Goal: Information Seeking & Learning: Learn about a topic

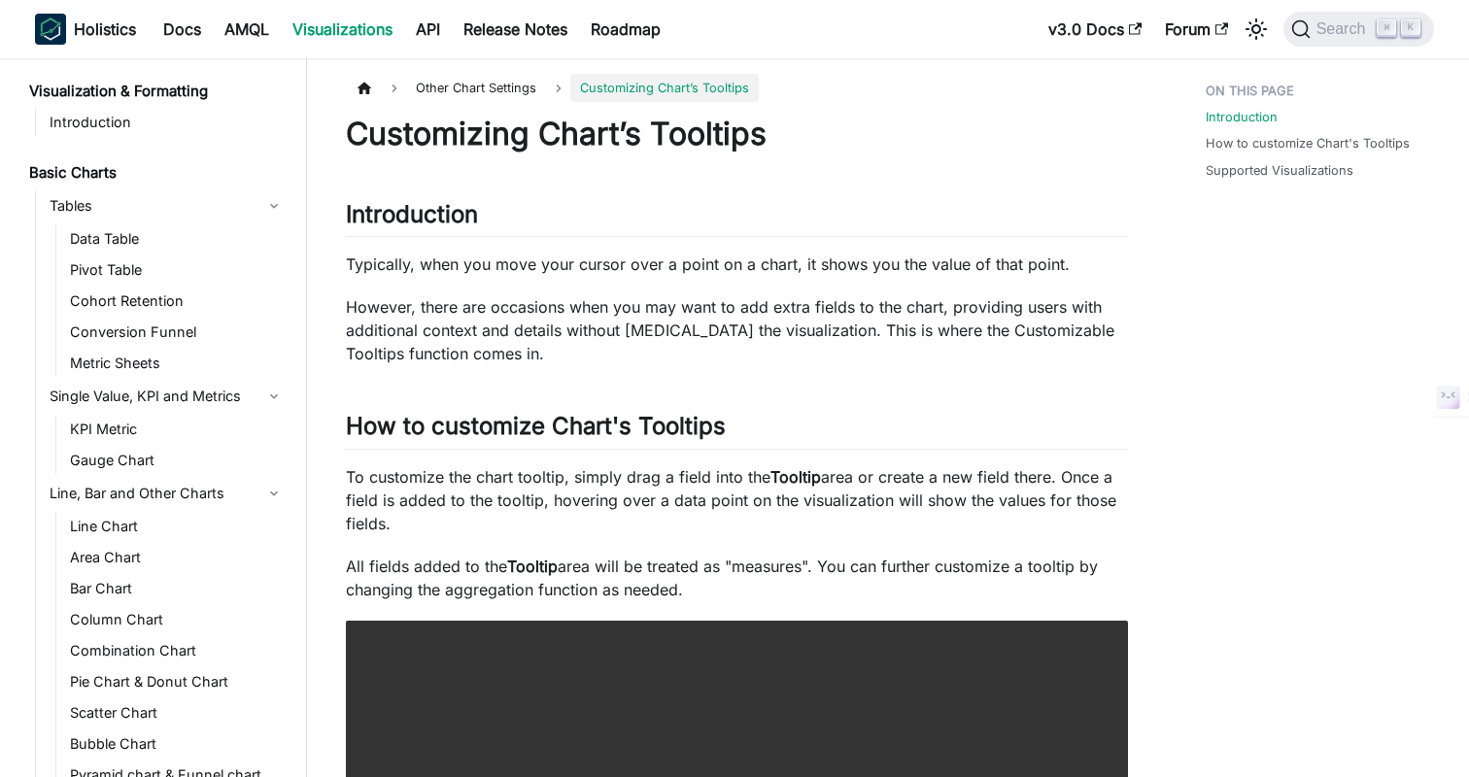
scroll to position [1220, 0]
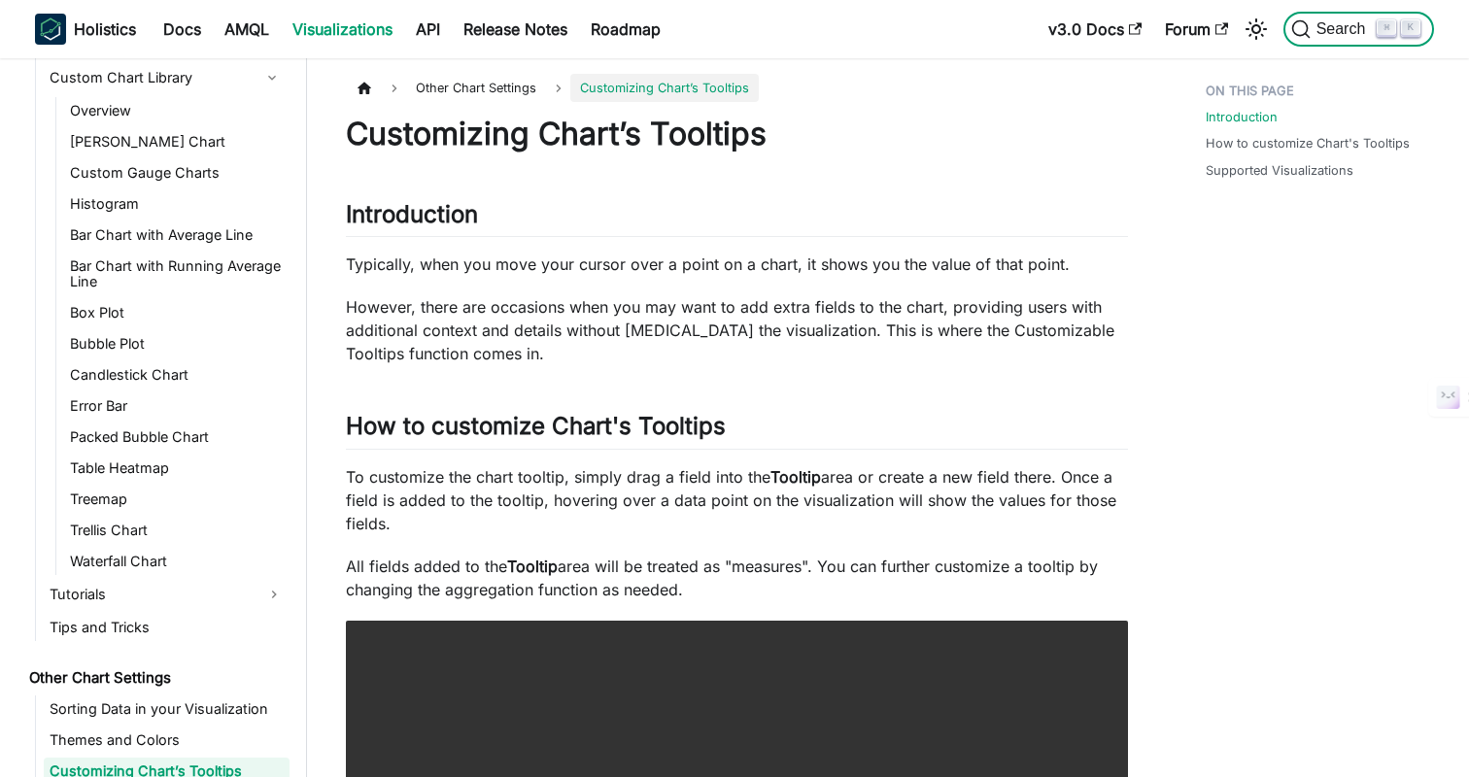
click at [1318, 34] on span "Search" at bounding box center [1344, 28] width 67 height 17
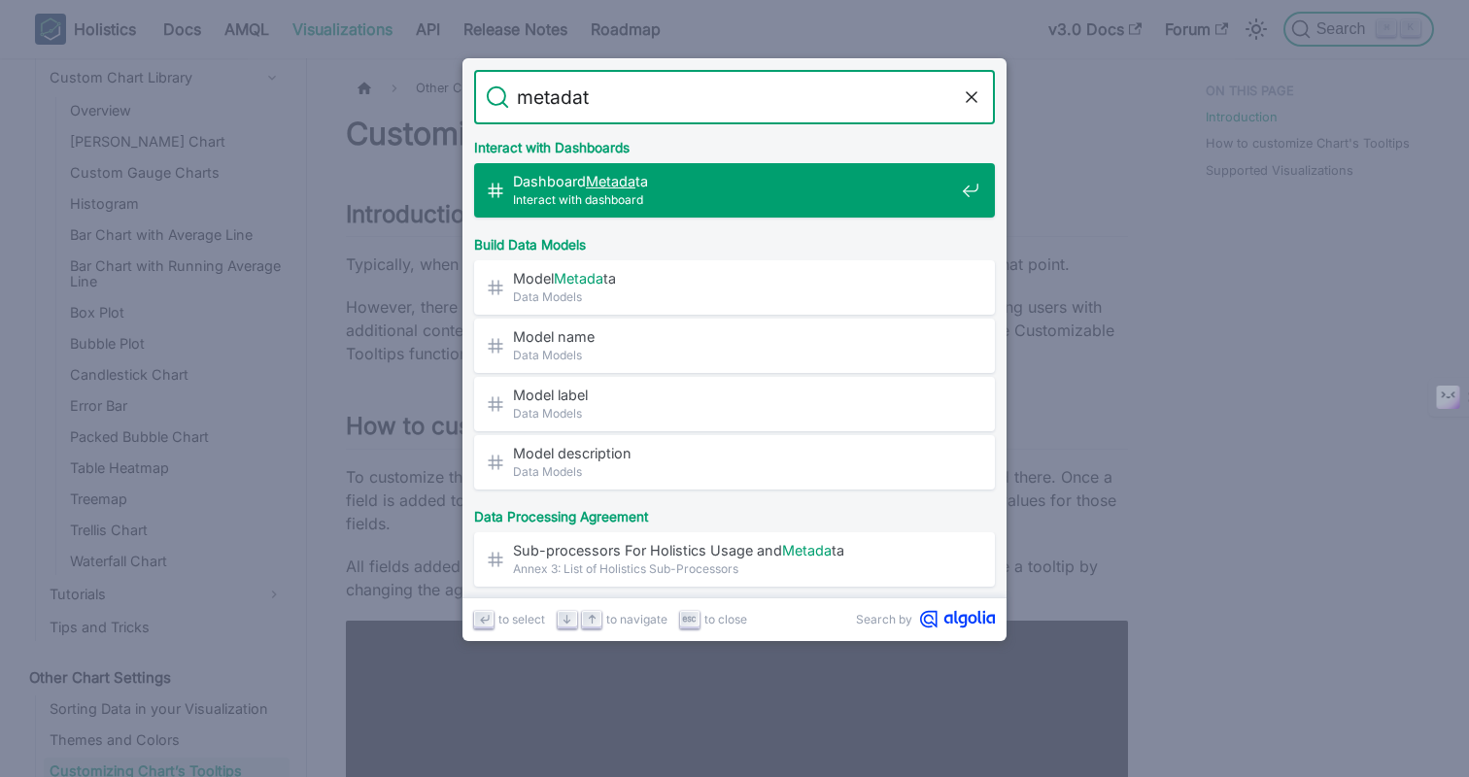
type input "metadata"
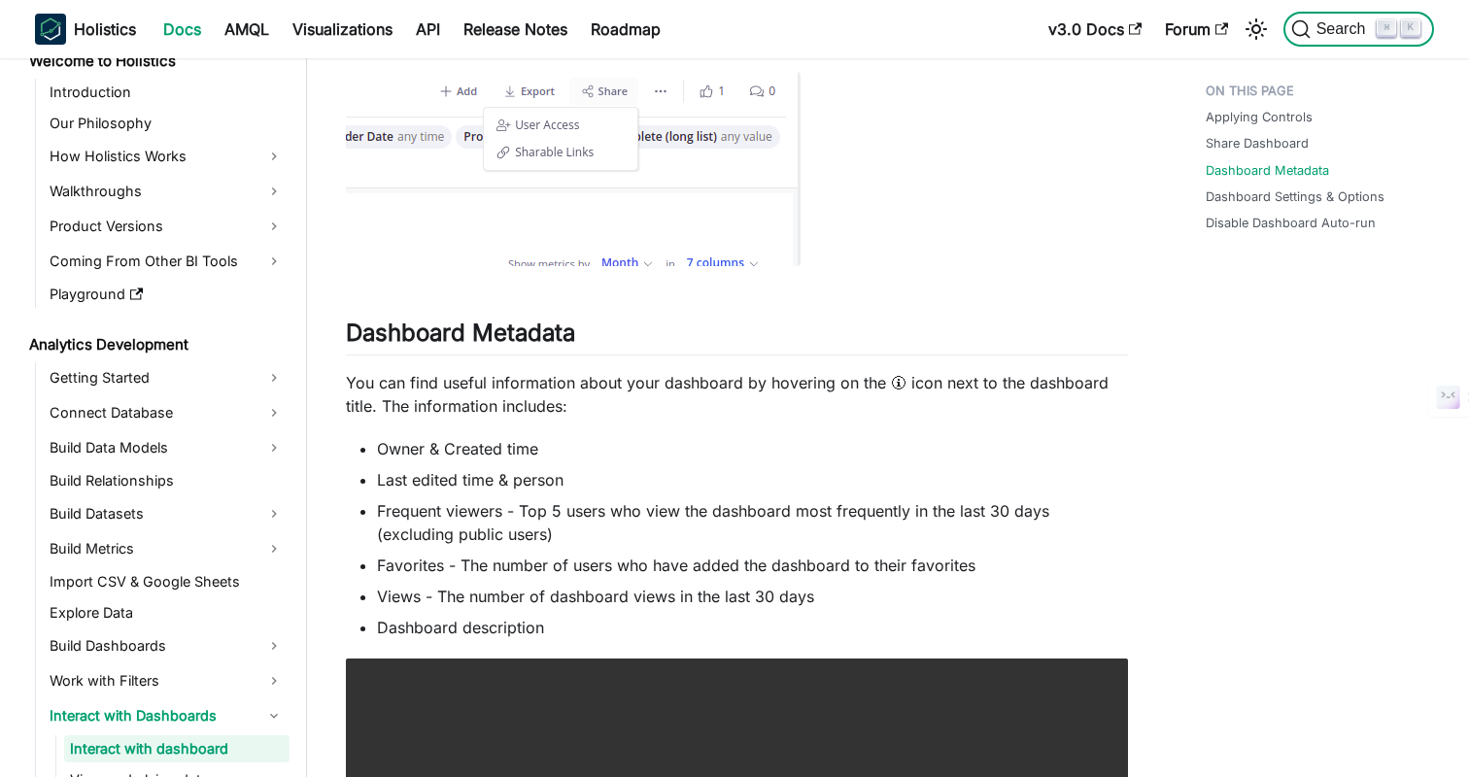
scroll to position [159, 0]
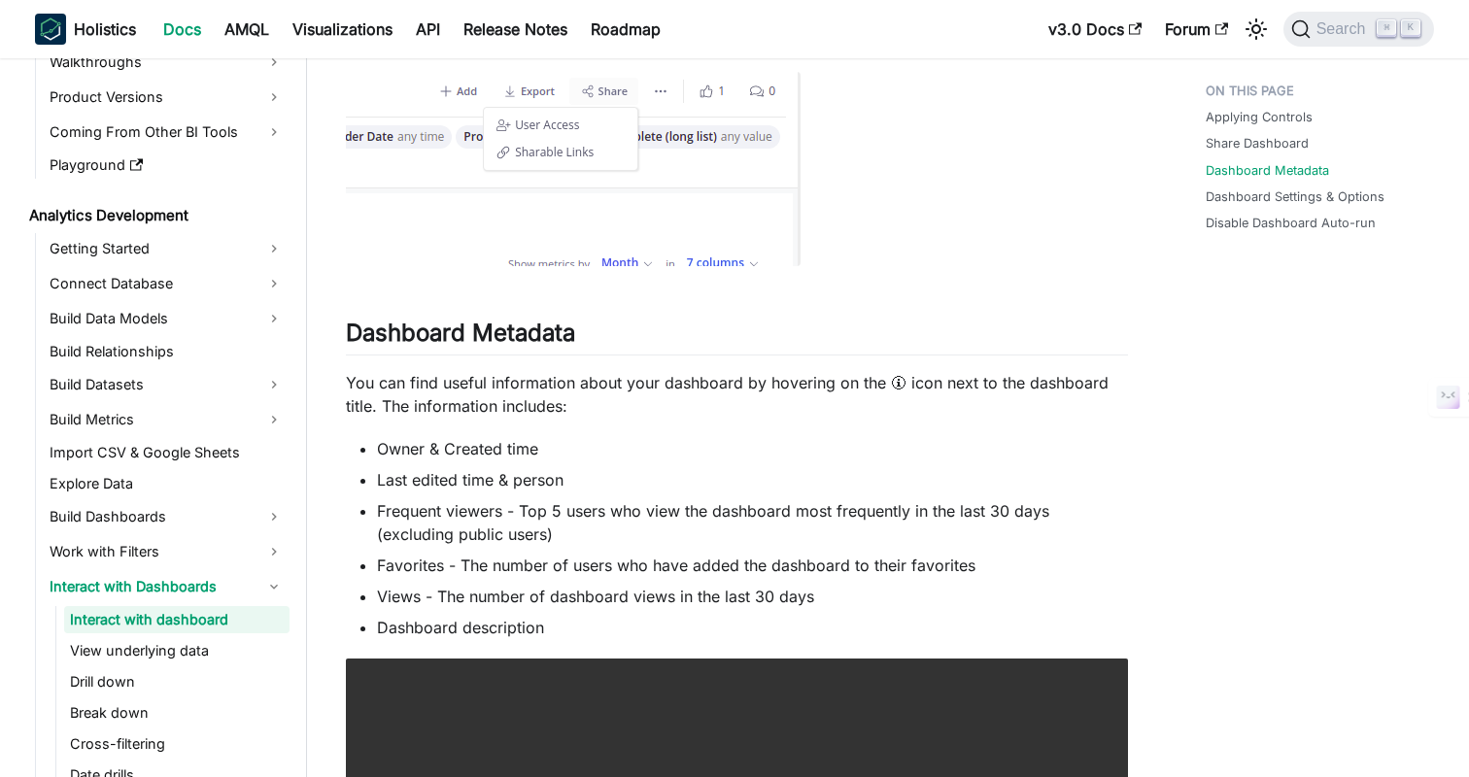
click at [1288, 202] on link "Dashboard Settings & Options" at bounding box center [1299, 197] width 179 height 18
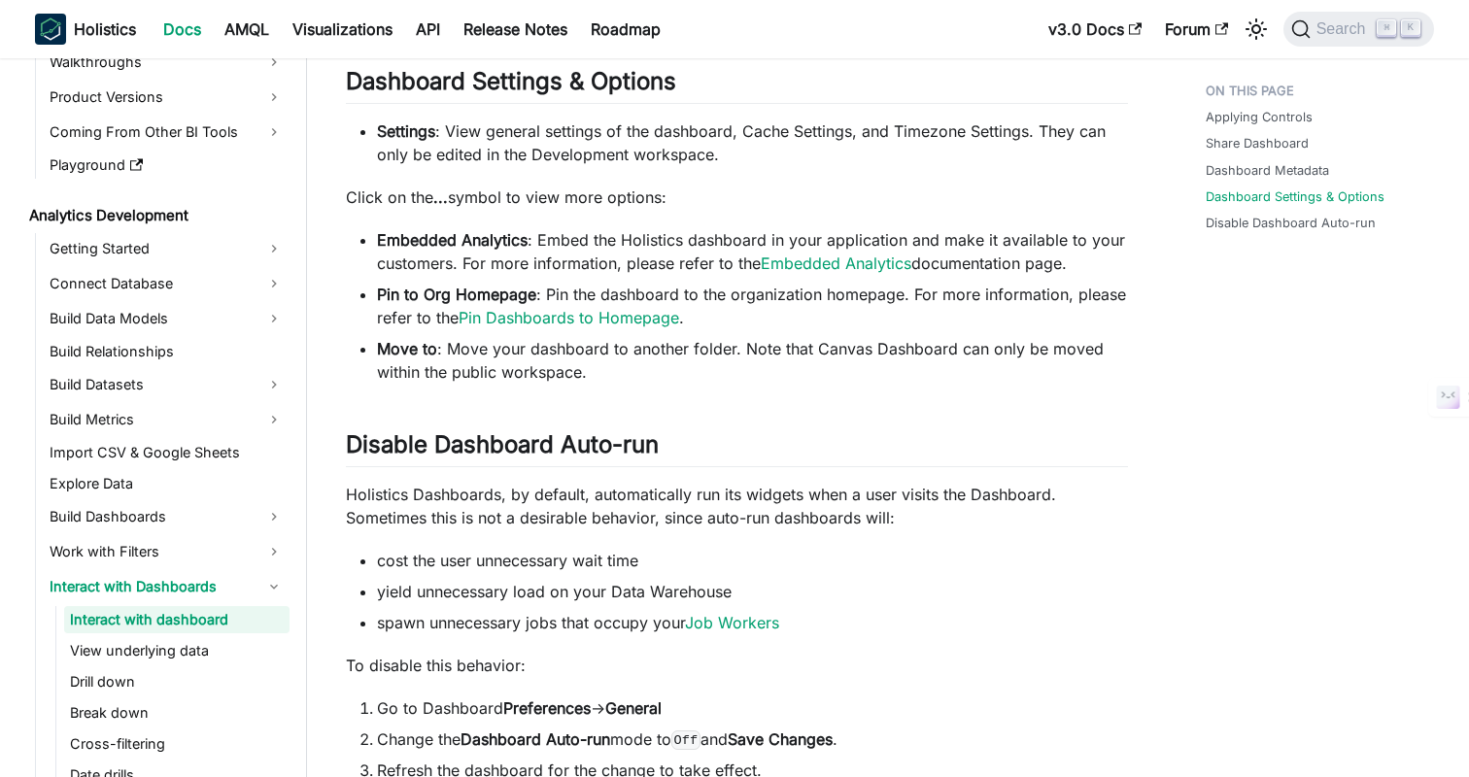
click at [1234, 117] on link "Applying Controls" at bounding box center [1263, 117] width 107 height 18
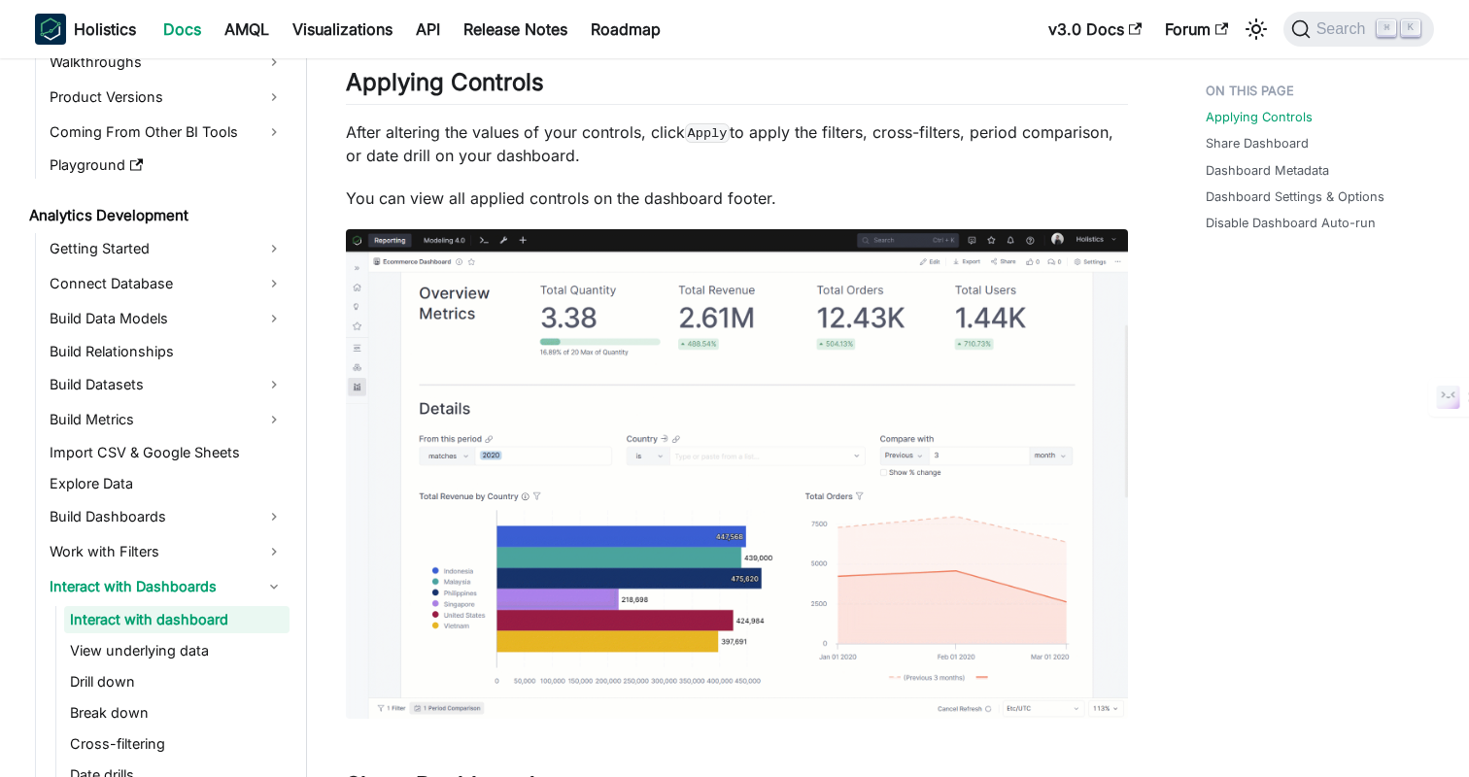
scroll to position [0, 0]
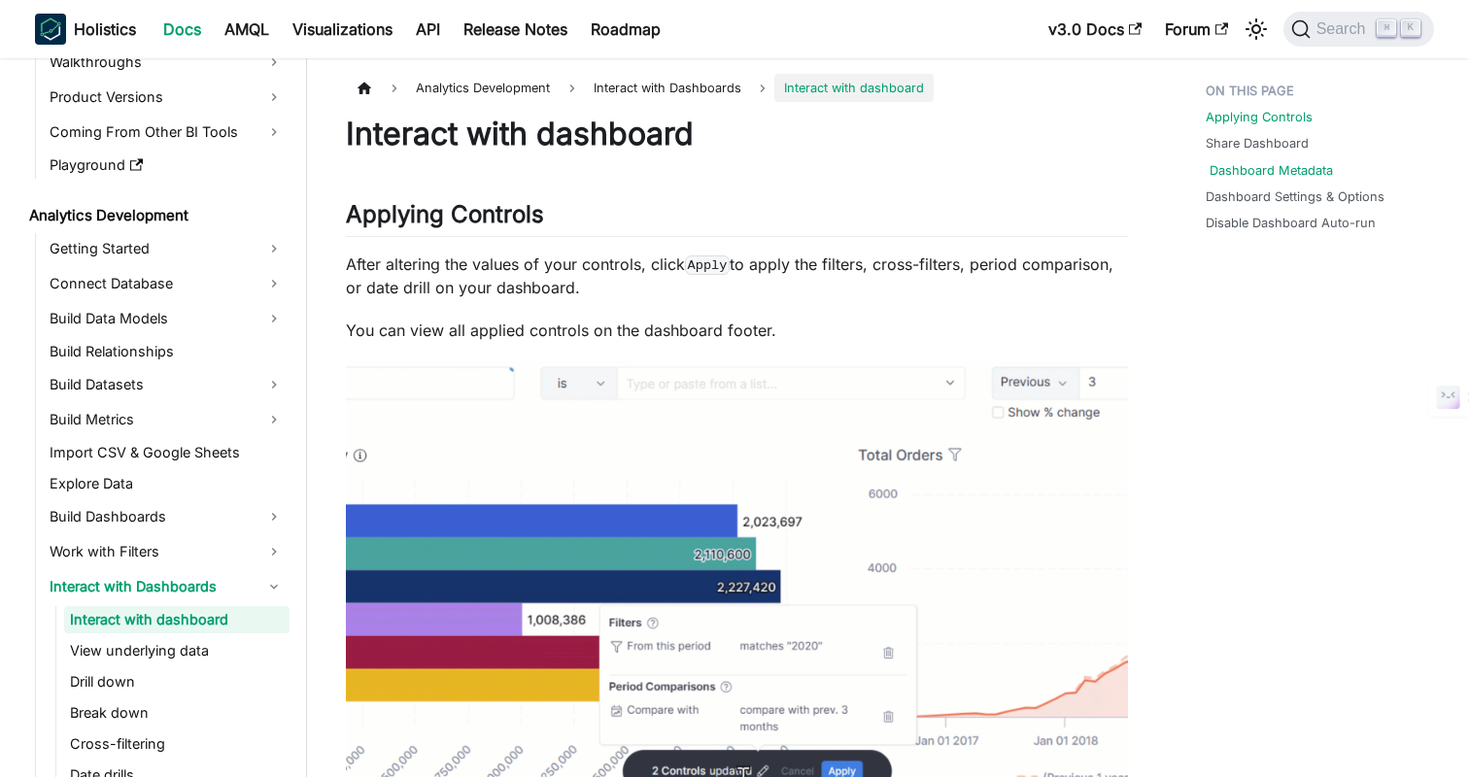
click at [1251, 164] on link "Dashboard Metadata" at bounding box center [1271, 170] width 123 height 18
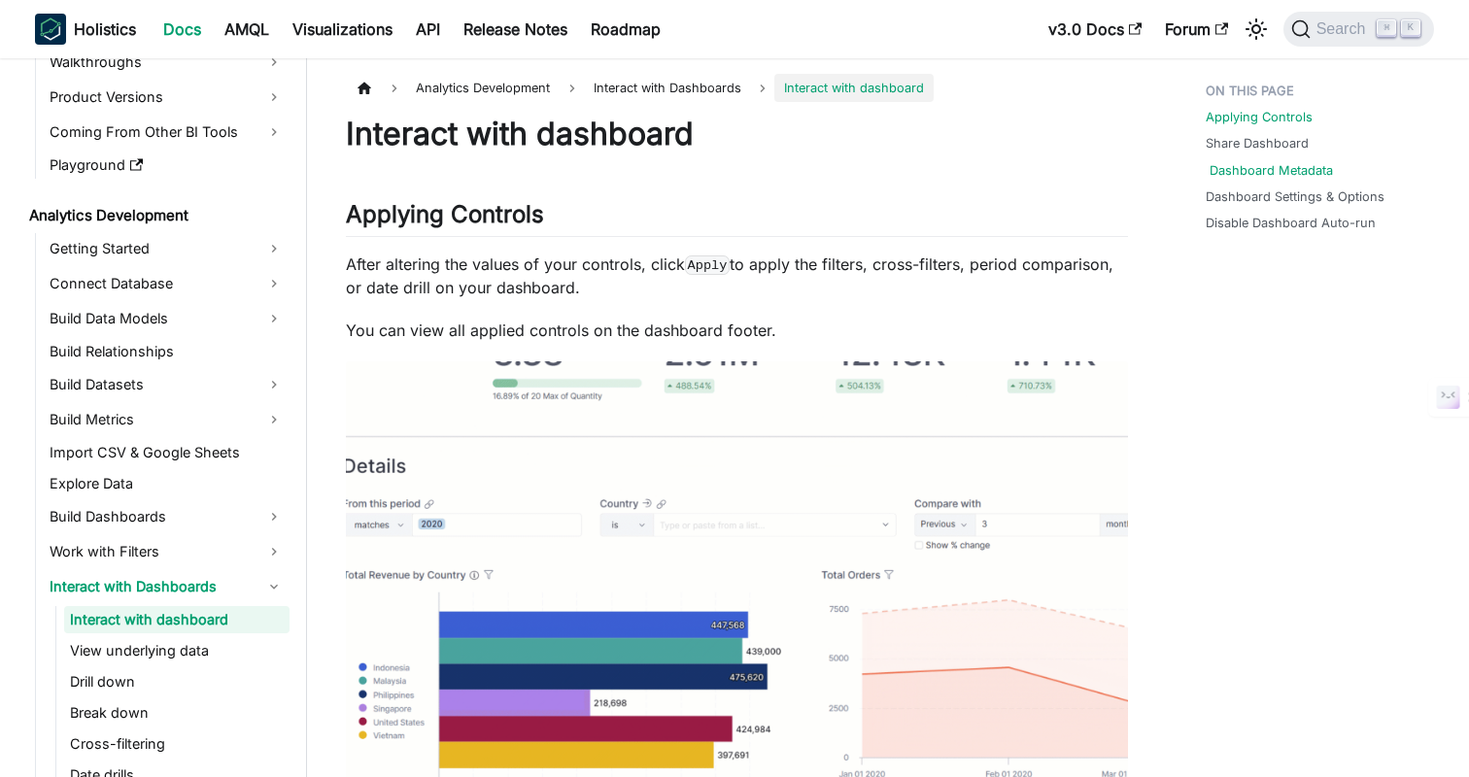
scroll to position [1201, 0]
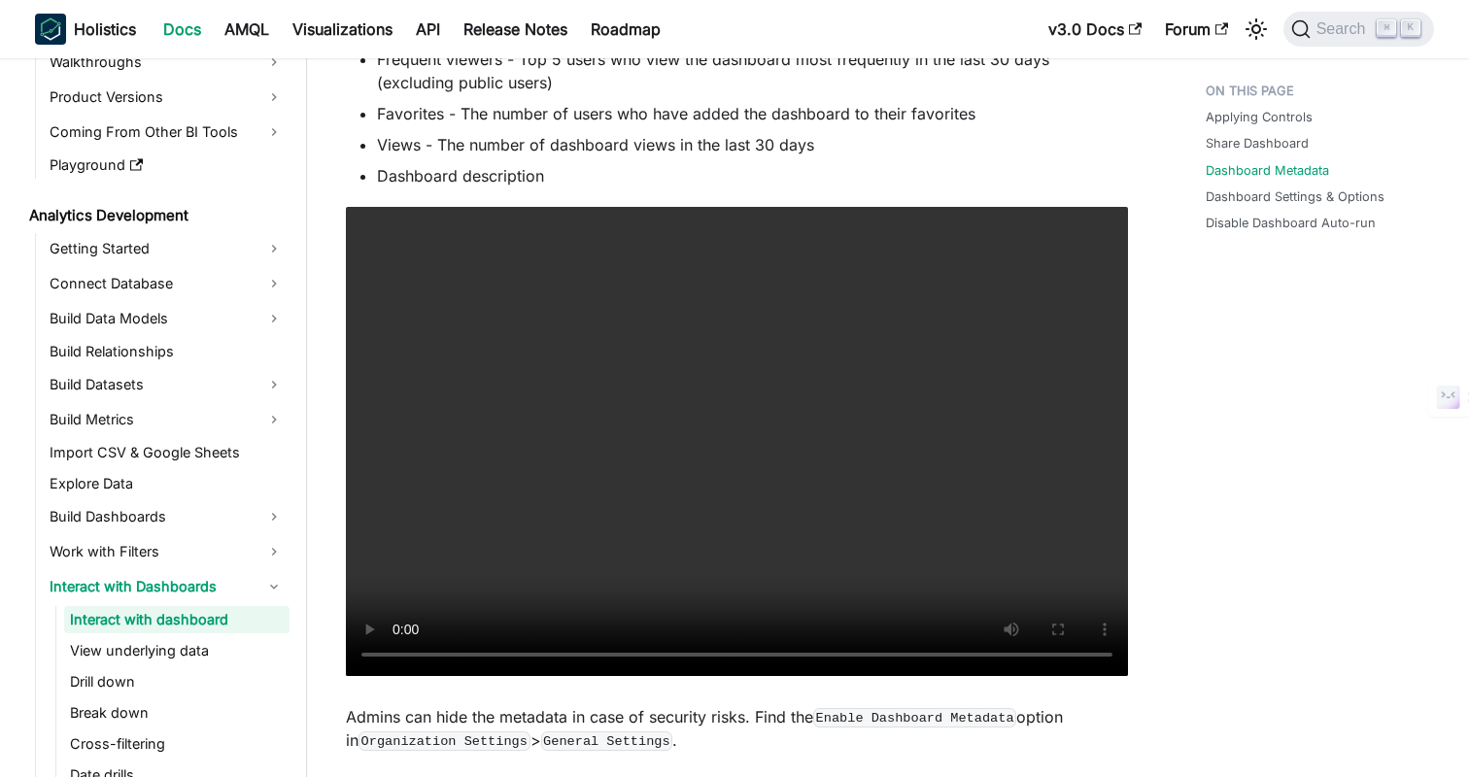
scroll to position [1491, 0]
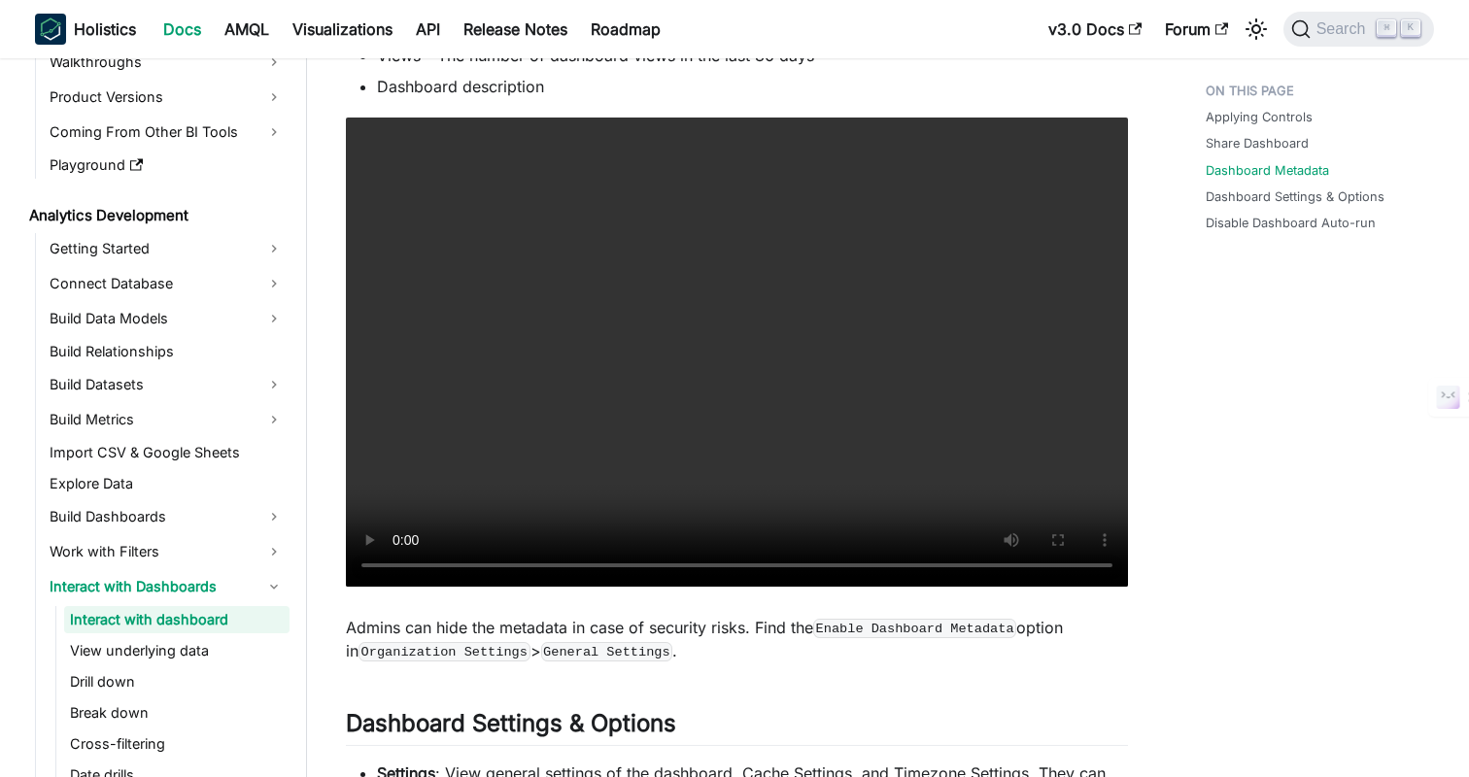
click at [1365, 463] on div "Applying Controls Share Dashboard Dashboard Metadata Dashboard Settings & Optio…" at bounding box center [1310, 586] width 287 height 4006
click at [1364, 387] on div "Applying Controls Share Dashboard Dashboard Metadata Dashboard Settings & Optio…" at bounding box center [1310, 586] width 287 height 4006
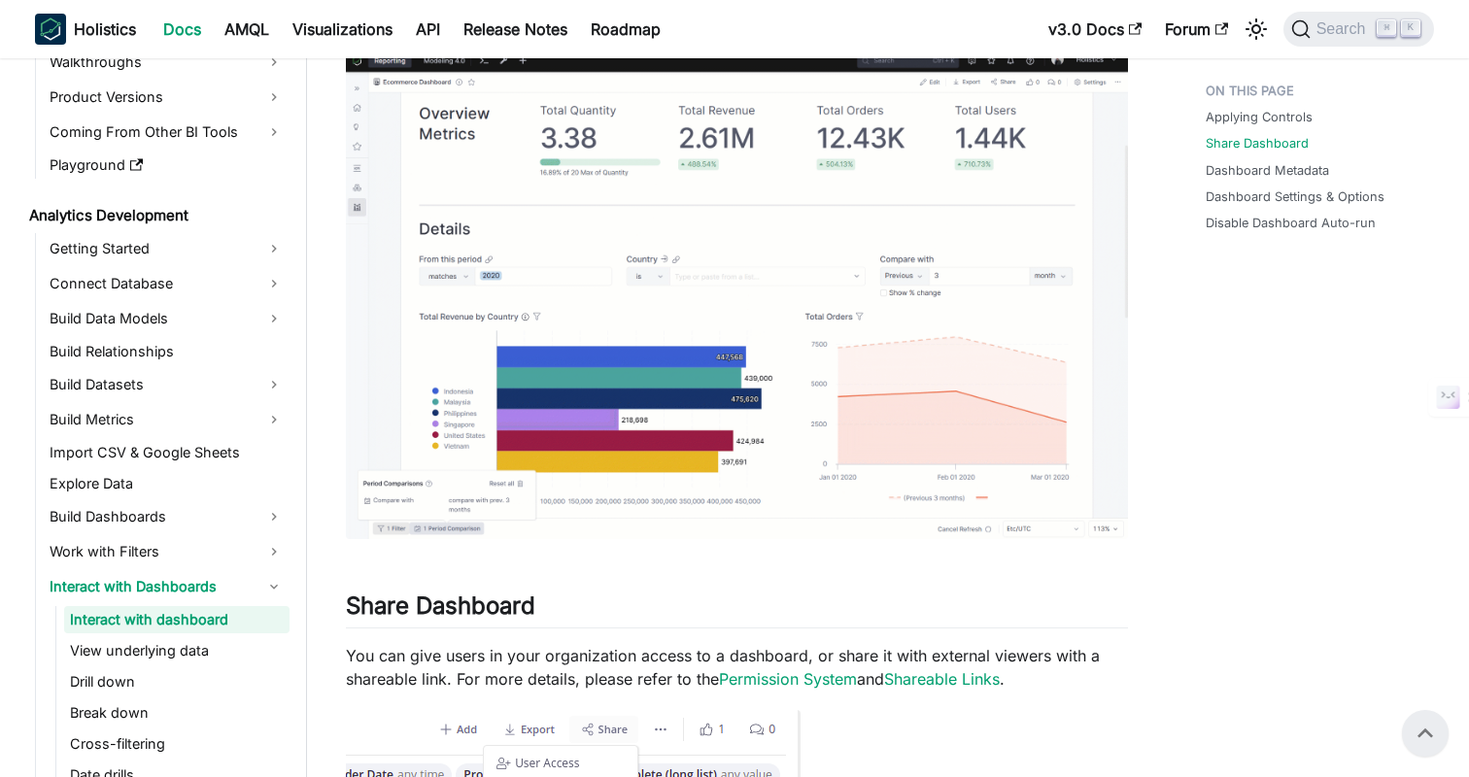
scroll to position [0, 0]
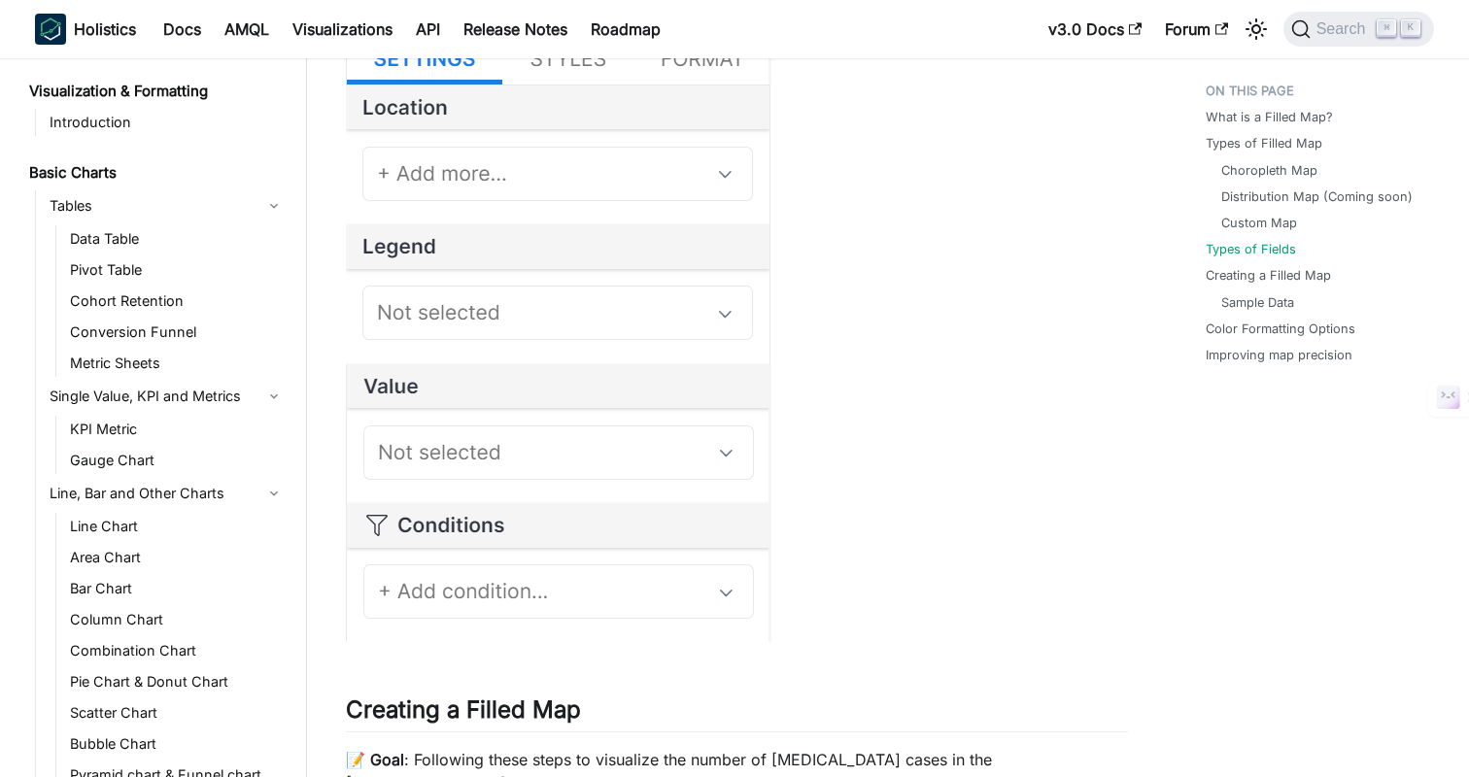
scroll to position [486, 0]
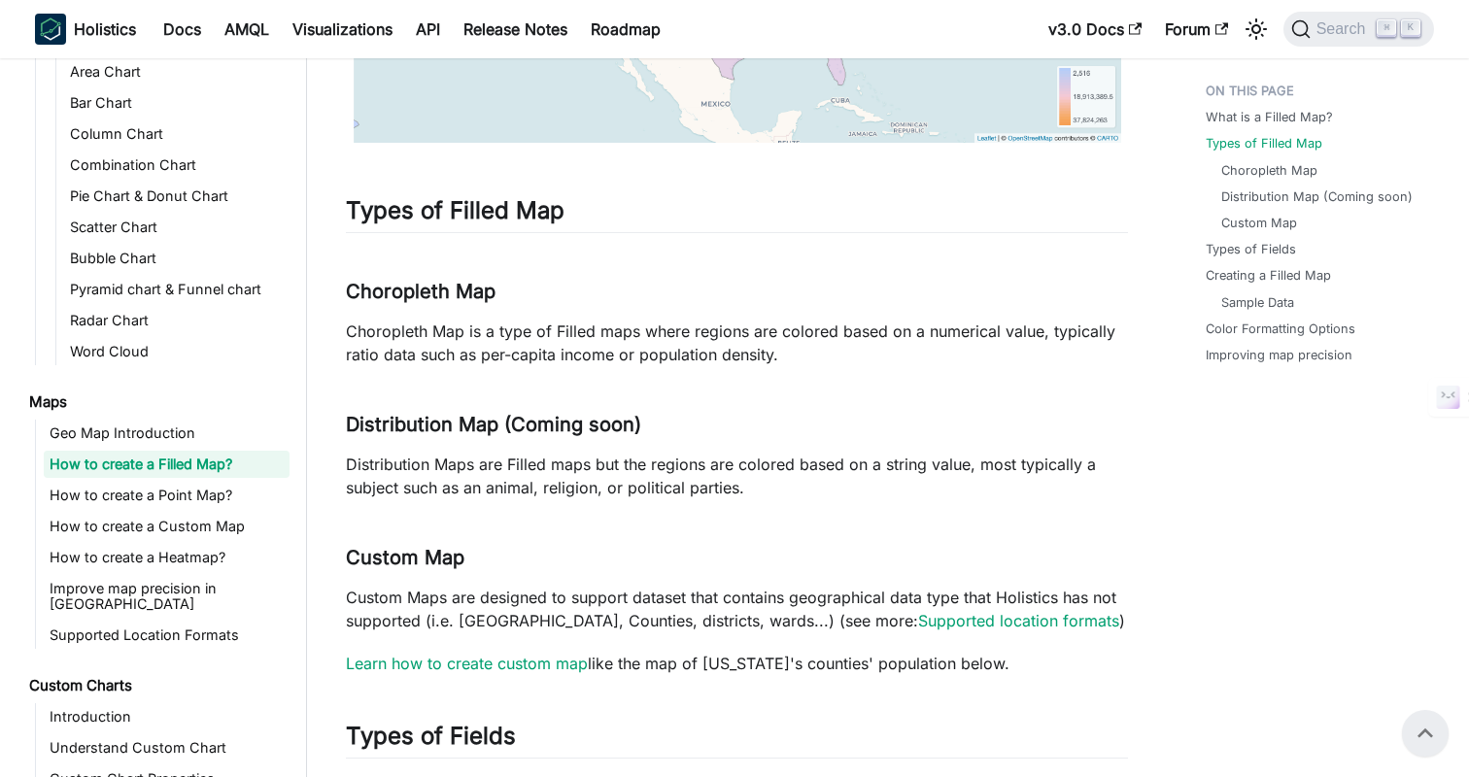
scroll to position [0, 0]
